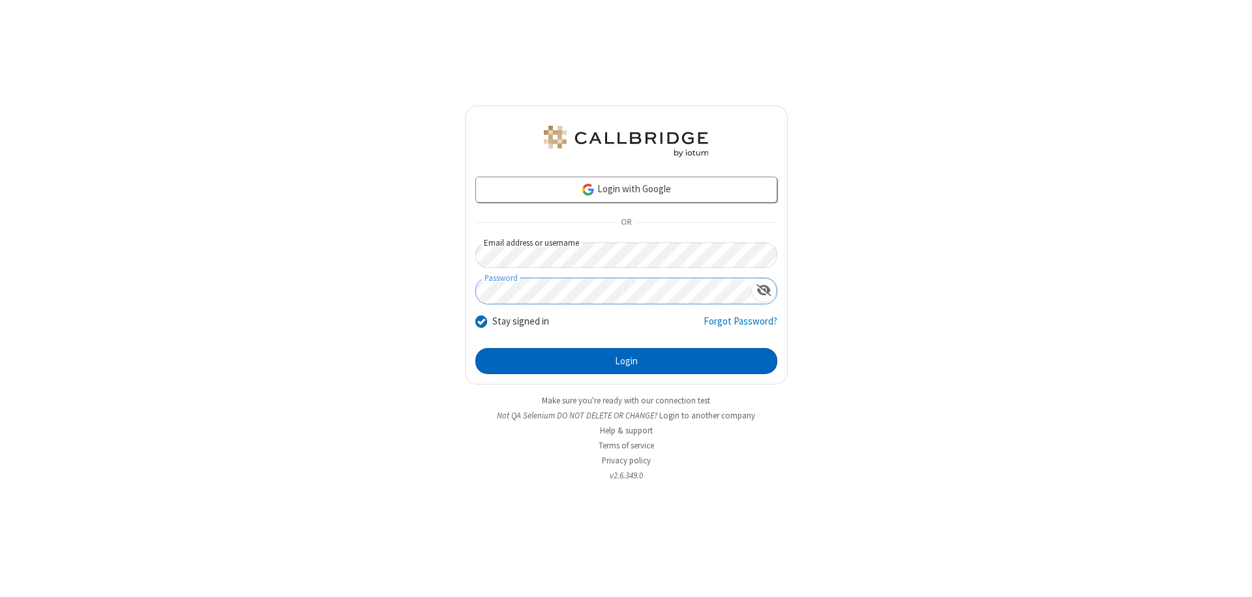
click at [626, 361] on button "Login" at bounding box center [626, 361] width 302 height 26
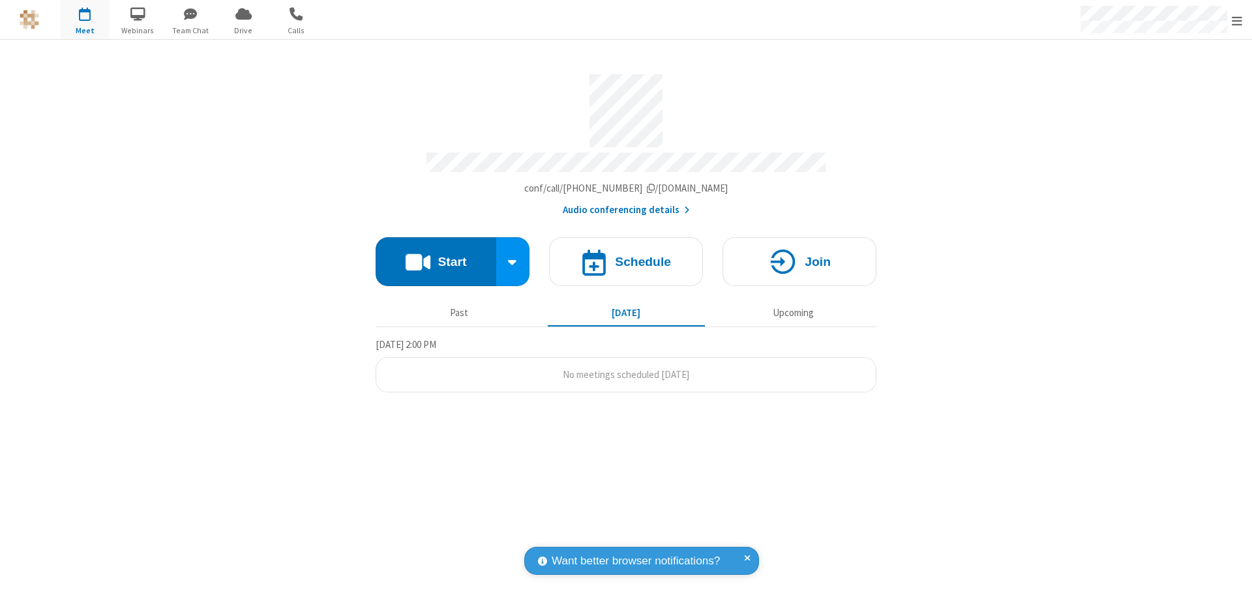
click at [1237, 20] on span "Open menu" at bounding box center [1237, 20] width 10 height 13
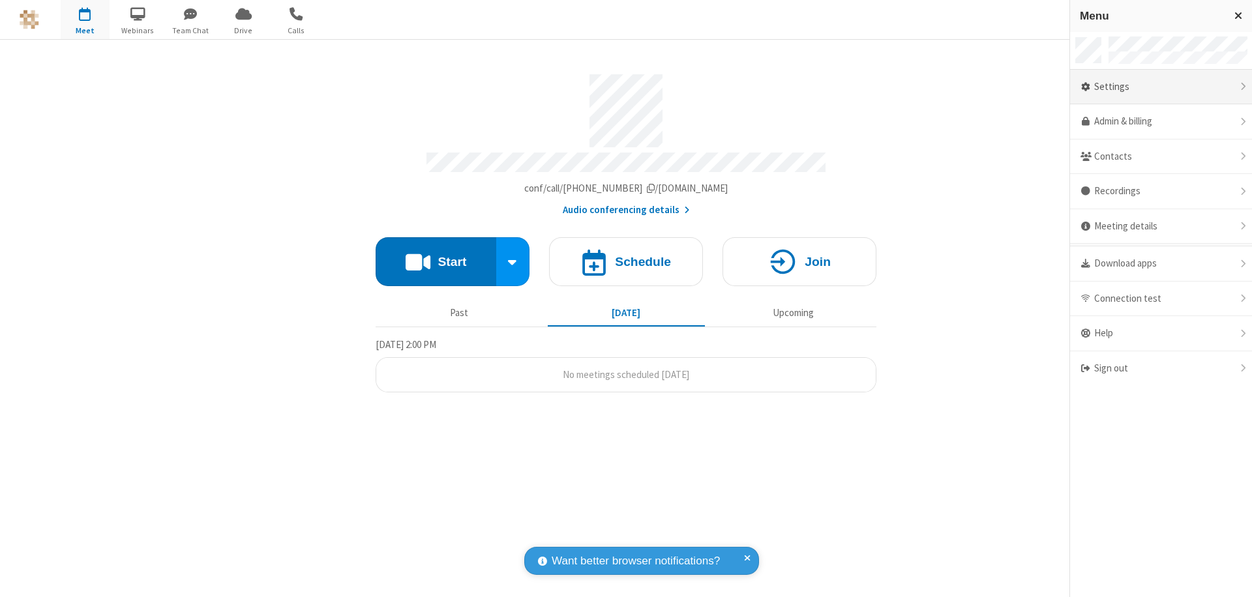
click at [1161, 87] on div "Settings" at bounding box center [1161, 87] width 182 height 35
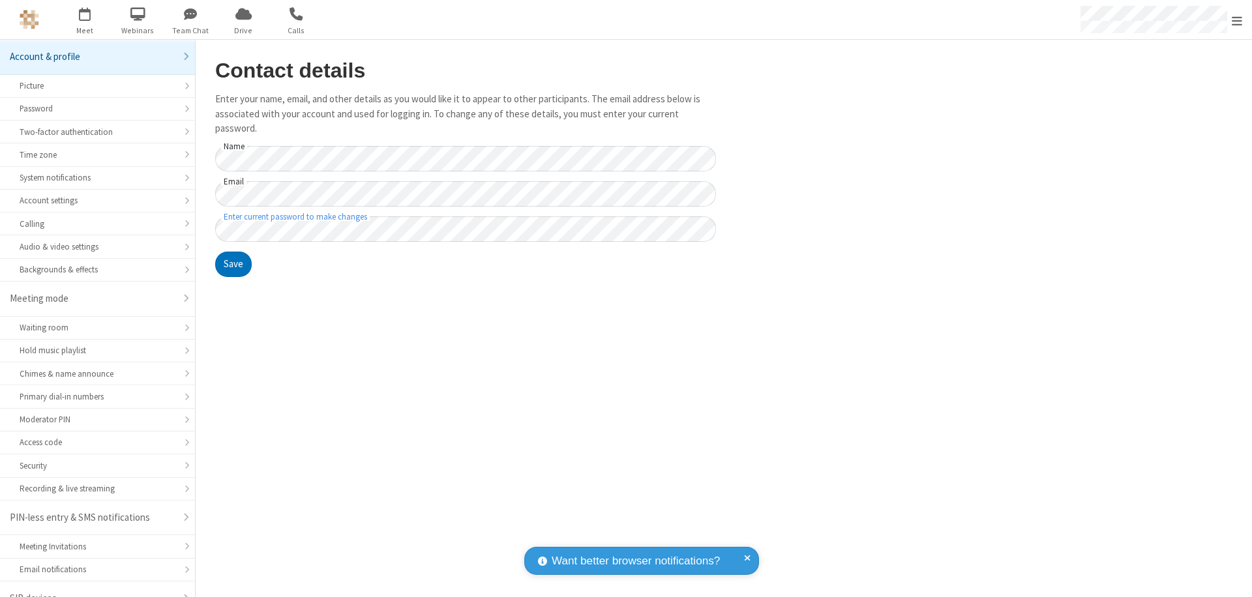
scroll to position [18, 0]
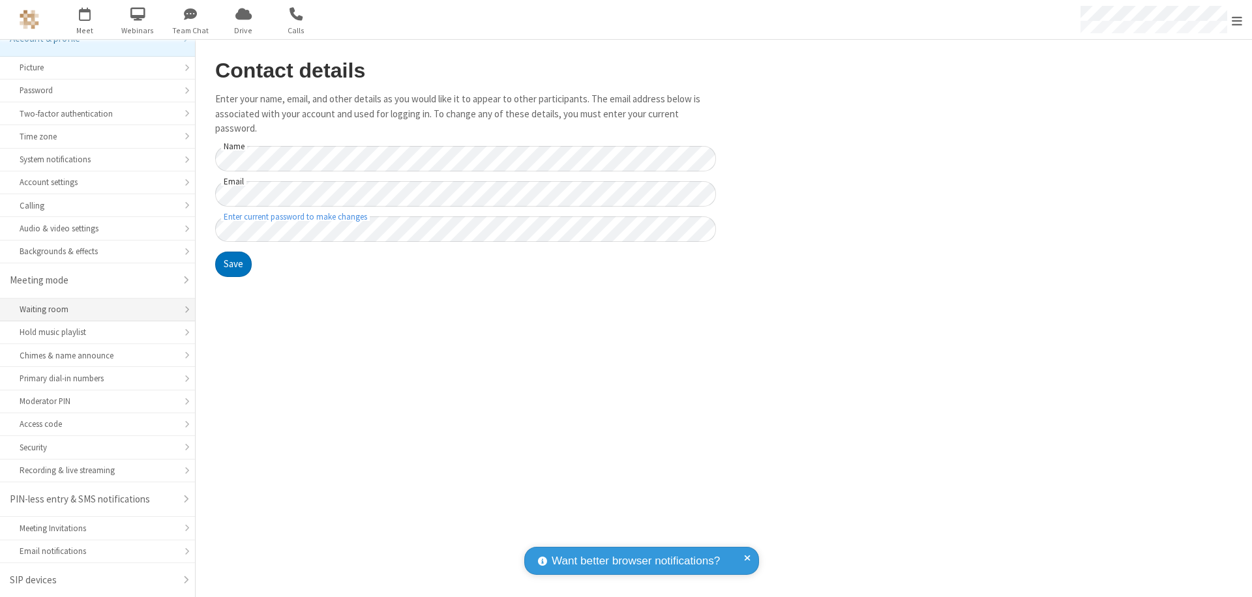
click at [93, 310] on div "Waiting room" at bounding box center [98, 309] width 156 height 12
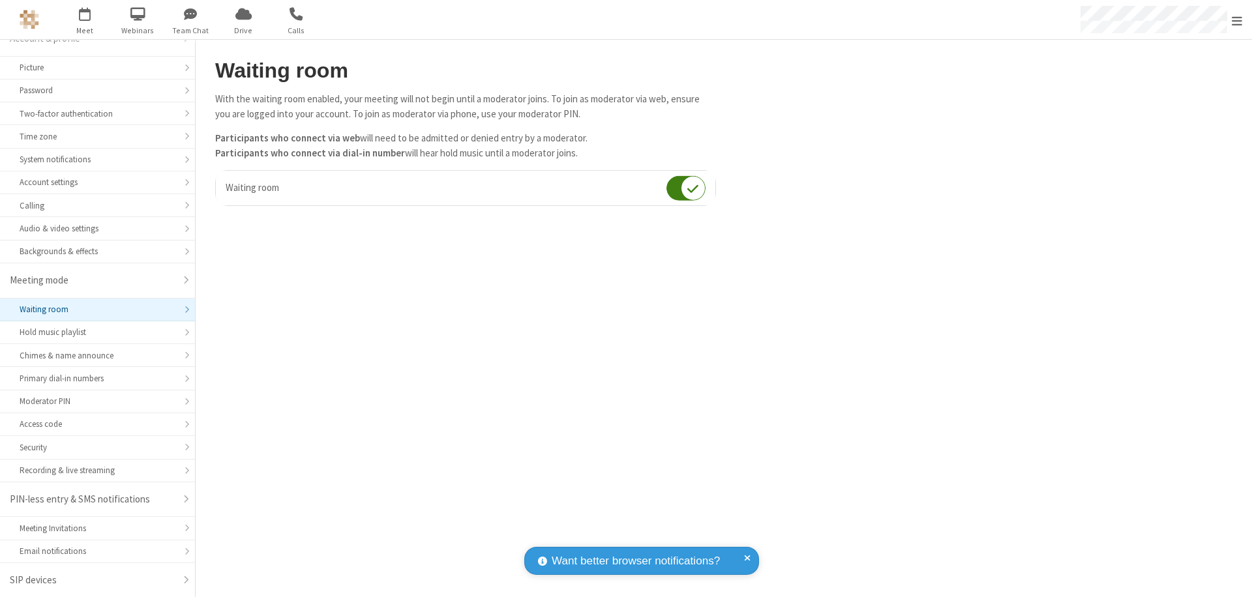
click at [686, 188] on input "checkbox" at bounding box center [686, 187] width 39 height 25
checkbox input "false"
click at [1237, 20] on span "Open menu" at bounding box center [1237, 20] width 10 height 13
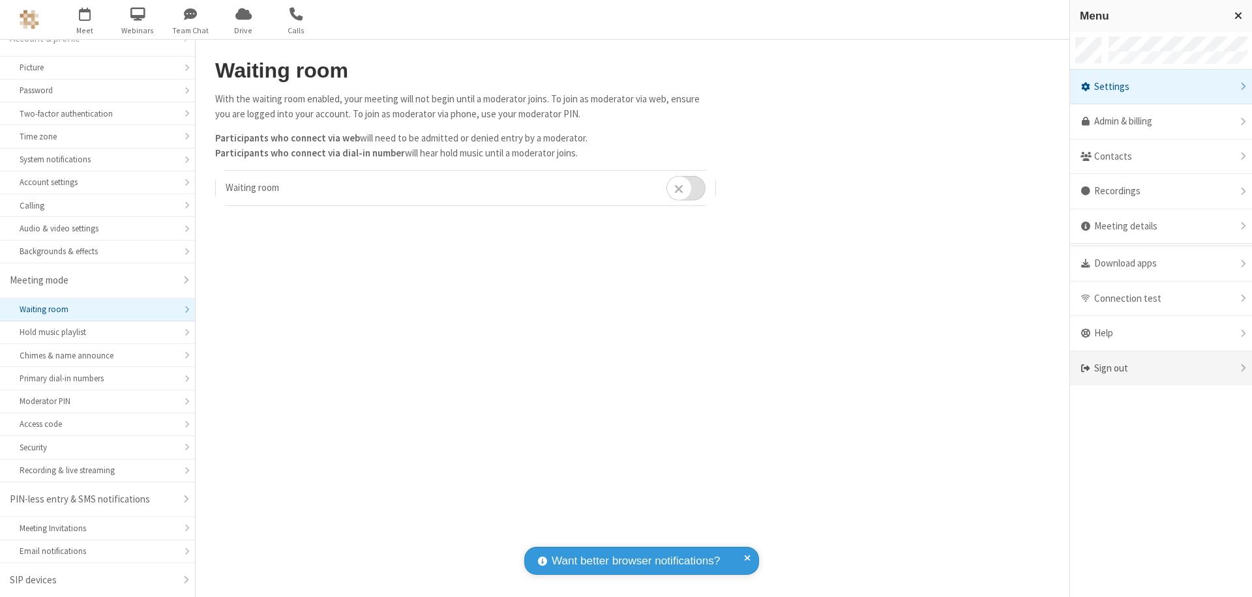
click at [1161, 369] on div "Sign out" at bounding box center [1161, 369] width 182 height 35
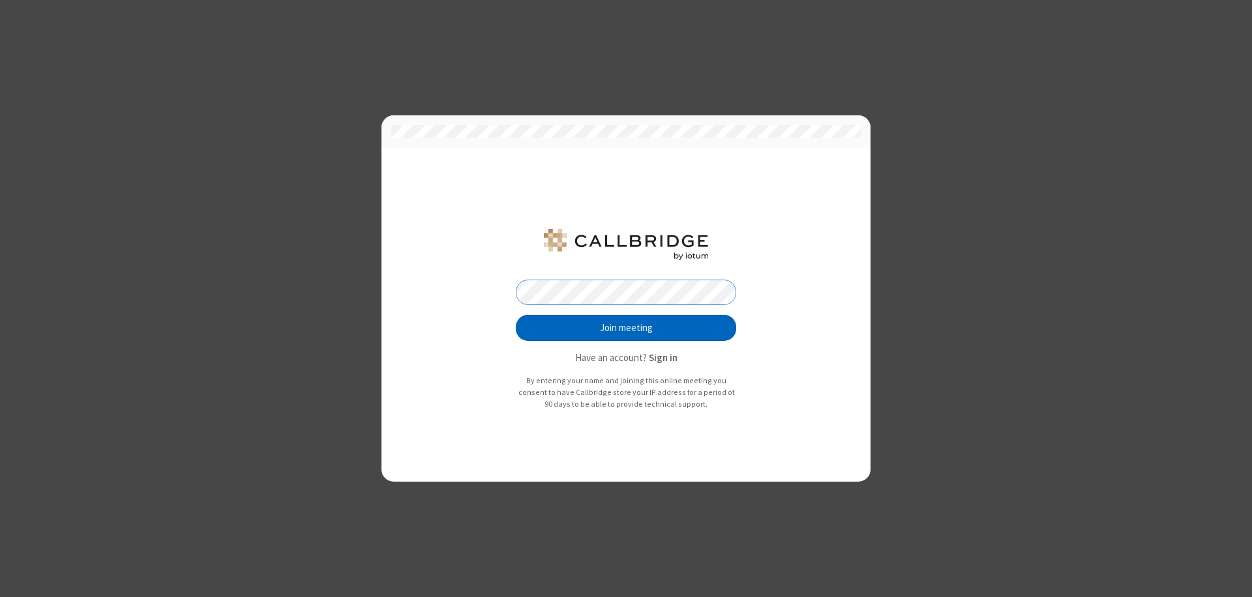
click at [626, 328] on button "Join meeting" at bounding box center [626, 328] width 220 height 26
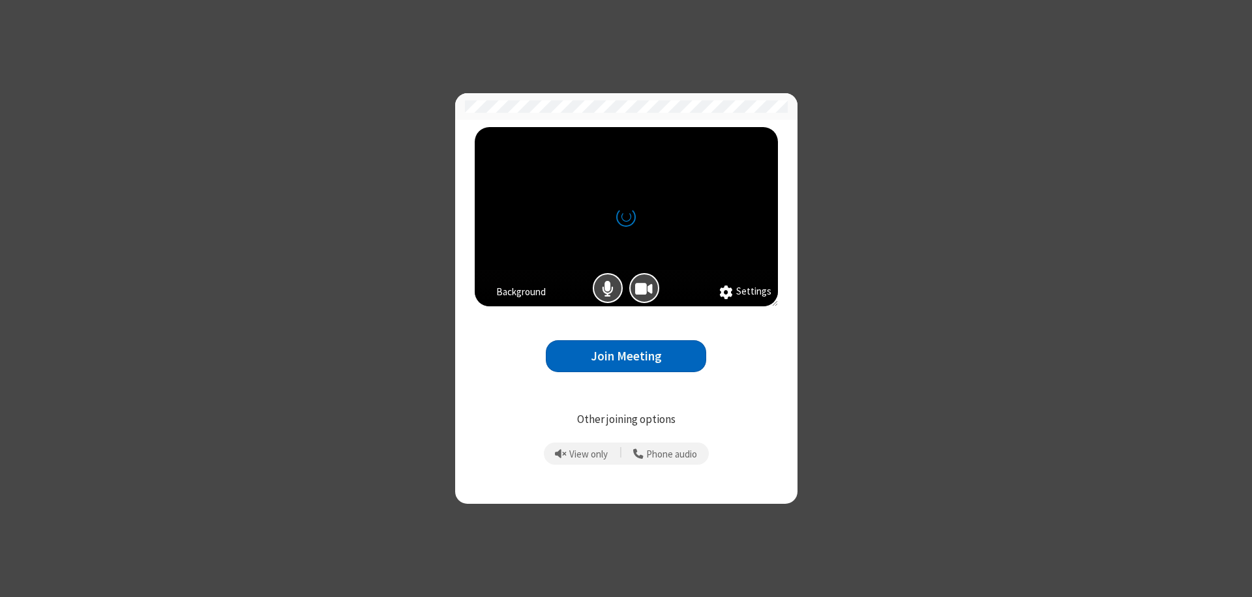
click at [626, 356] on button "Join Meeting" at bounding box center [626, 356] width 160 height 32
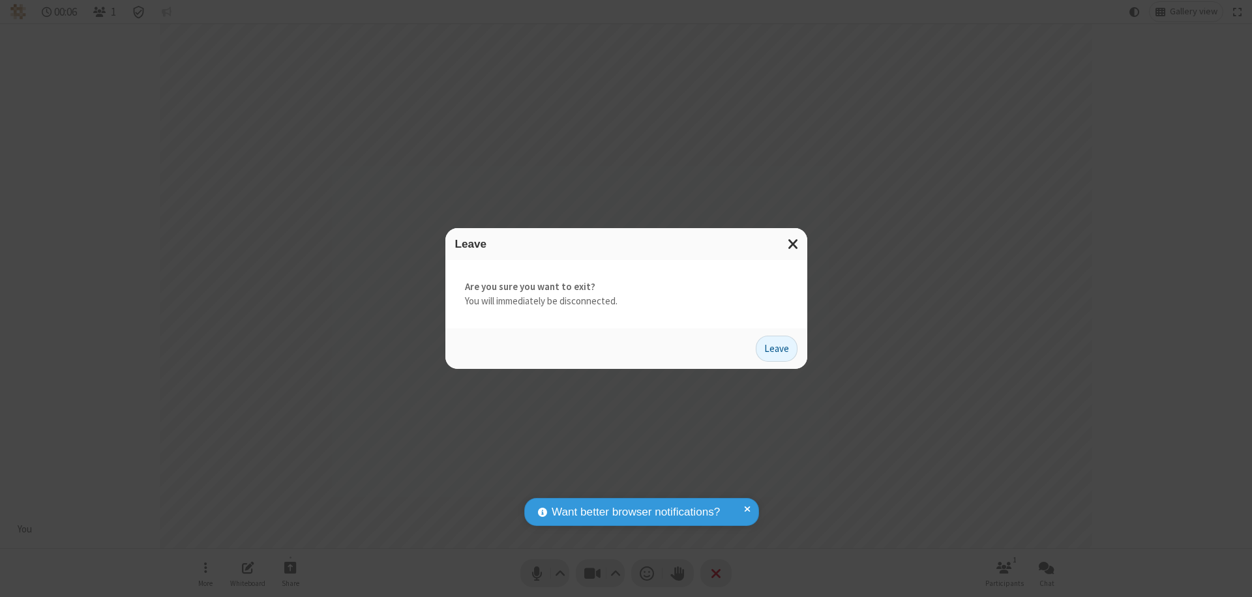
click at [777, 348] on button "Leave" at bounding box center [777, 349] width 42 height 26
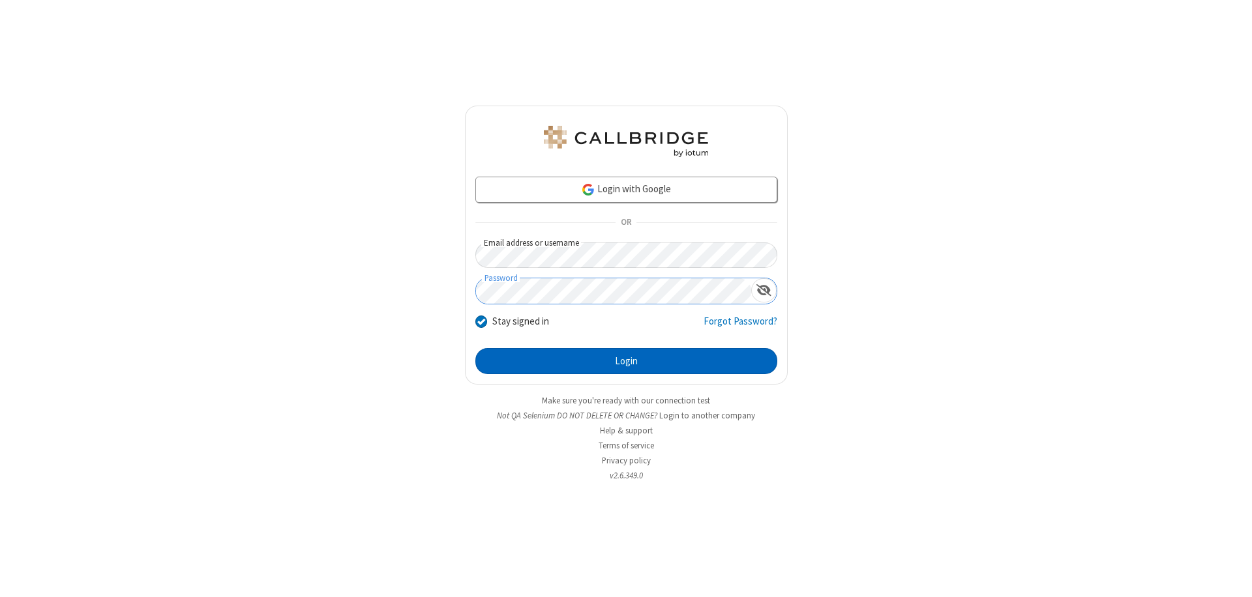
click at [626, 361] on button "Login" at bounding box center [626, 361] width 302 height 26
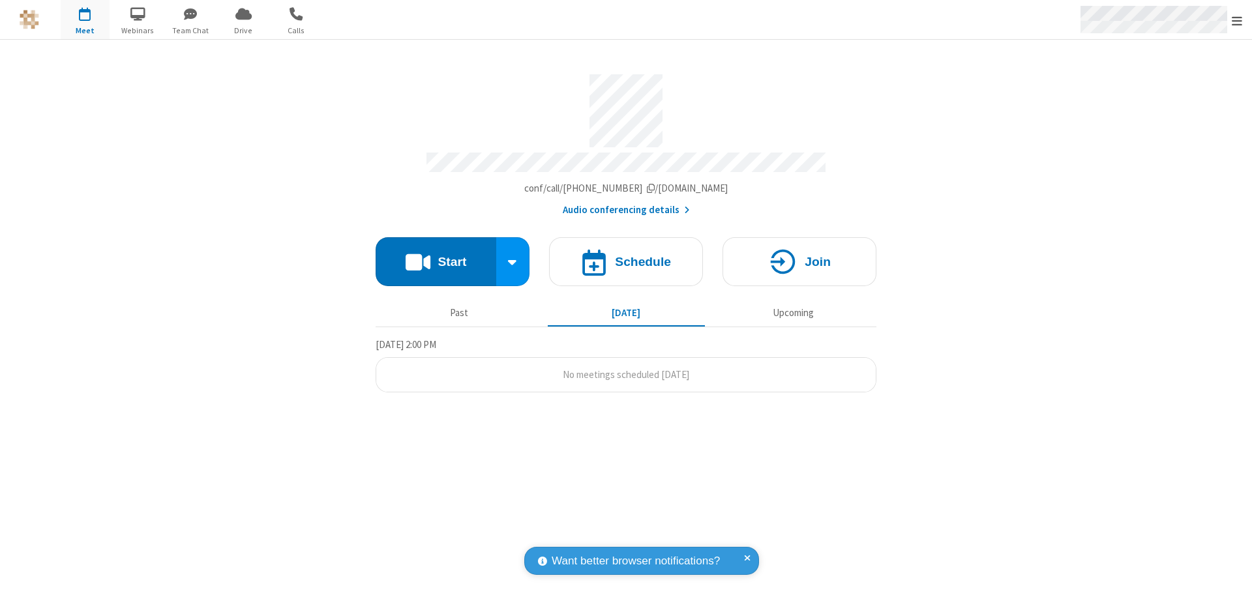
click at [1237, 20] on span "Open menu" at bounding box center [1237, 20] width 10 height 13
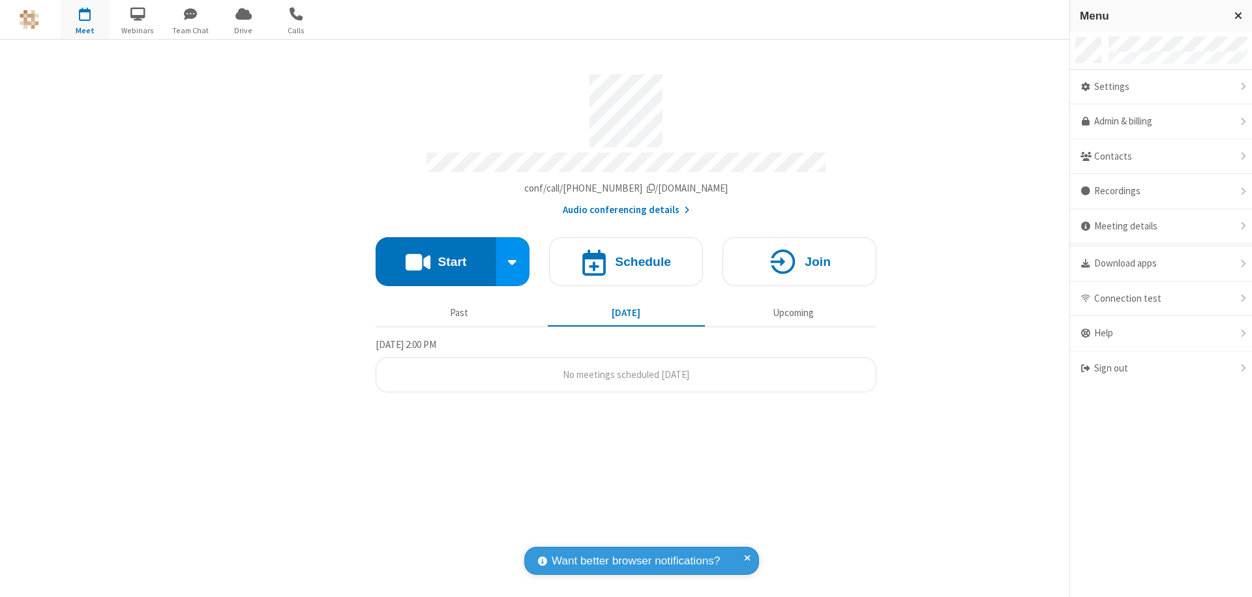
click at [1161, 87] on div "Settings" at bounding box center [1161, 87] width 182 height 35
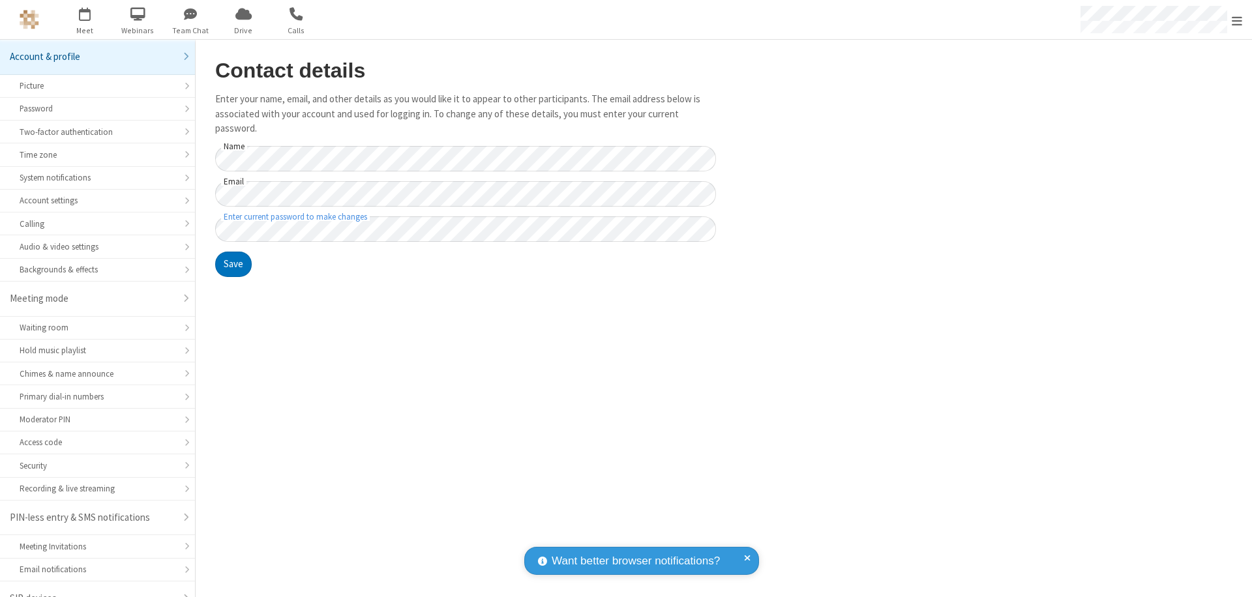
scroll to position [18, 0]
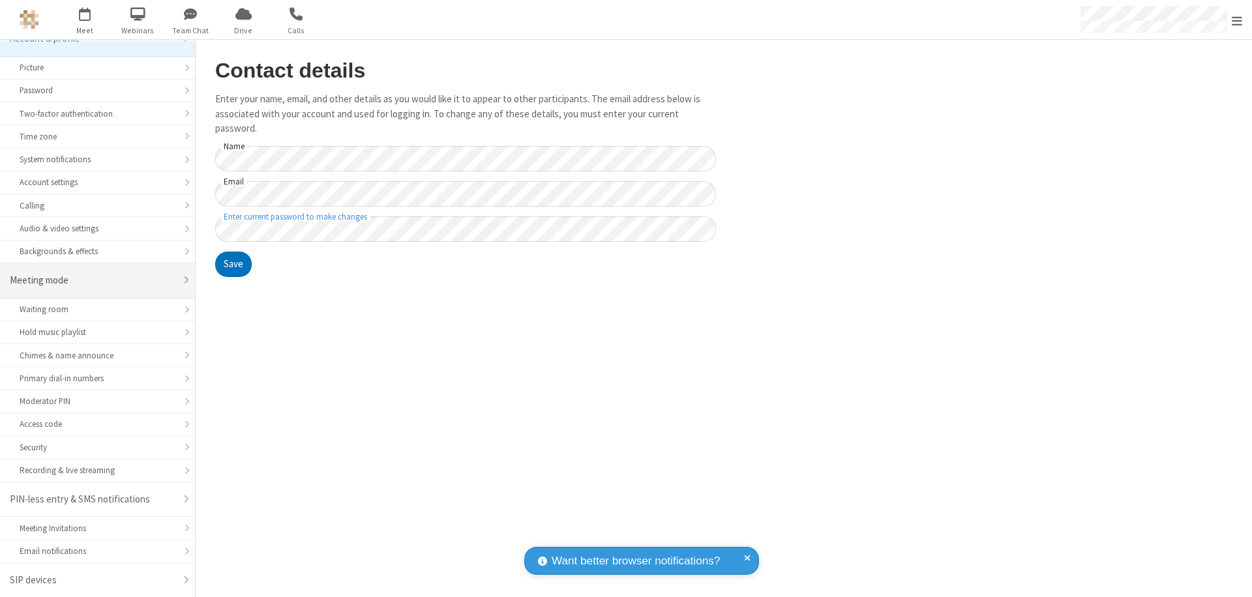
click at [93, 280] on div "Meeting mode" at bounding box center [93, 280] width 166 height 15
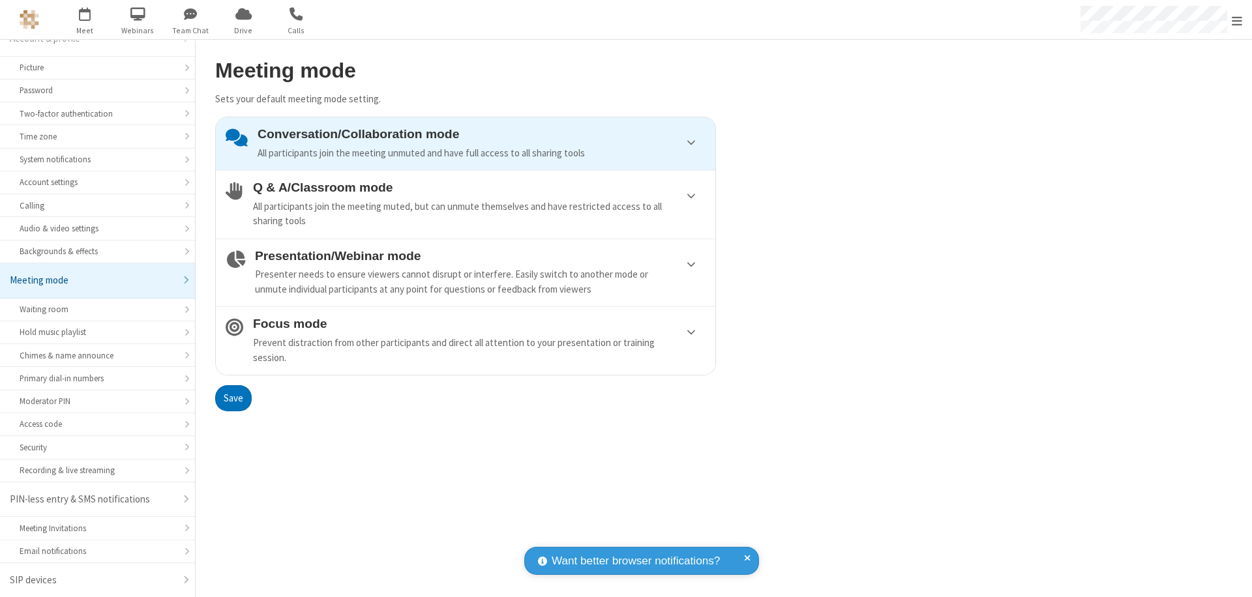
click at [466, 143] on div "Conversation/Collaboration mode All participants join the meeting unmuted and h…" at bounding box center [482, 143] width 448 height 33
click at [233, 398] on button "Save" at bounding box center [233, 398] width 37 height 26
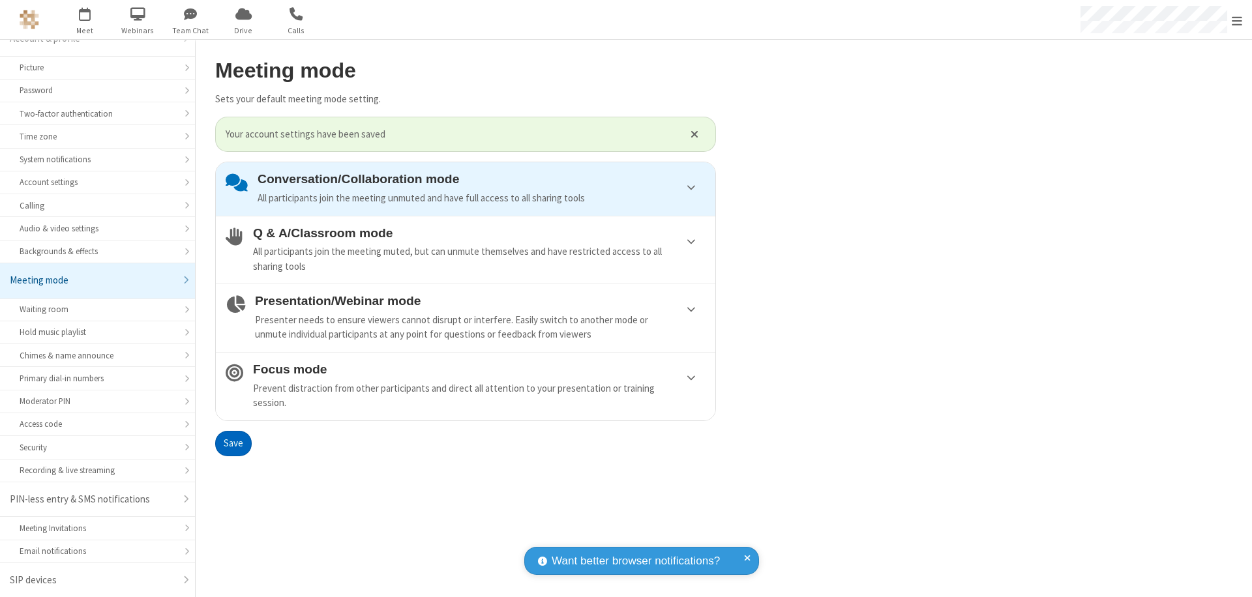
click at [1237, 20] on span "Open menu" at bounding box center [1237, 20] width 10 height 13
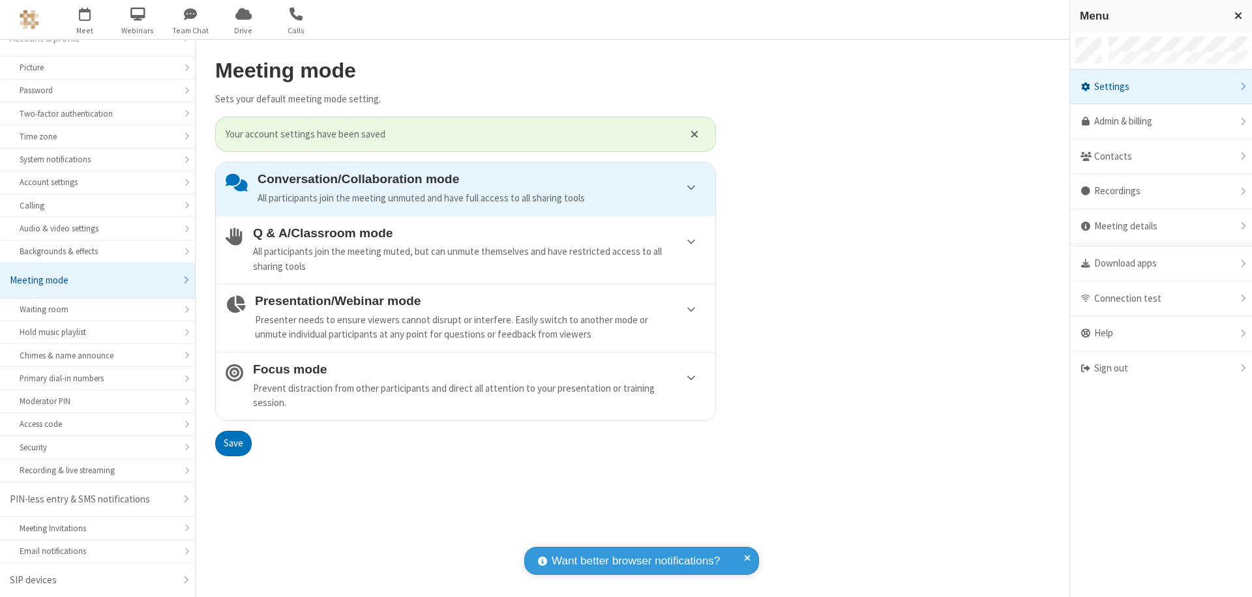
click at [1161, 369] on div "Sign out" at bounding box center [1161, 369] width 182 height 35
